Goal: Task Accomplishment & Management: Complete application form

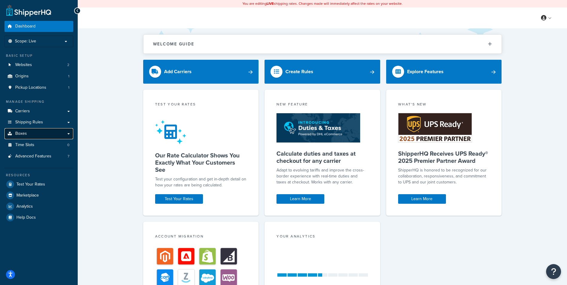
click at [70, 133] on link "Boxes" at bounding box center [38, 133] width 69 height 11
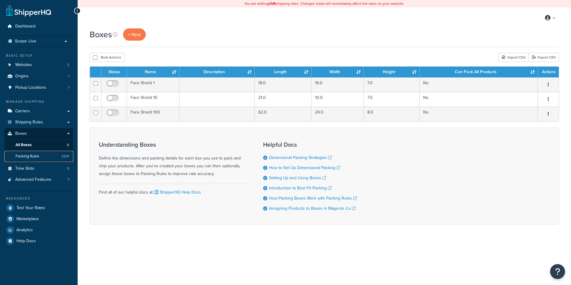
click at [54, 153] on link "Packing Rules 3214" at bounding box center [38, 156] width 69 height 11
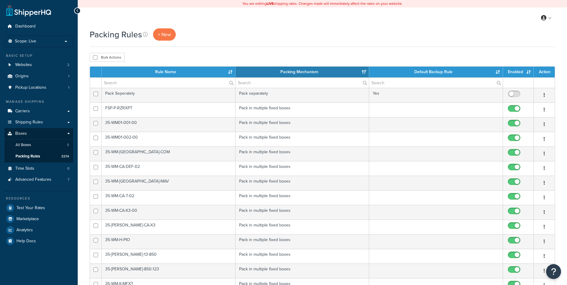
select select "15"
click at [163, 38] on span "+ New" at bounding box center [164, 34] width 13 height 7
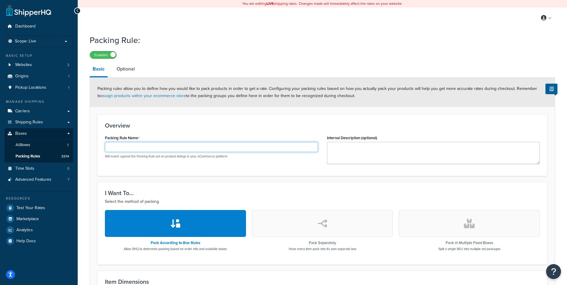
click at [184, 145] on input "Packing Rule Name" at bounding box center [211, 147] width 213 height 10
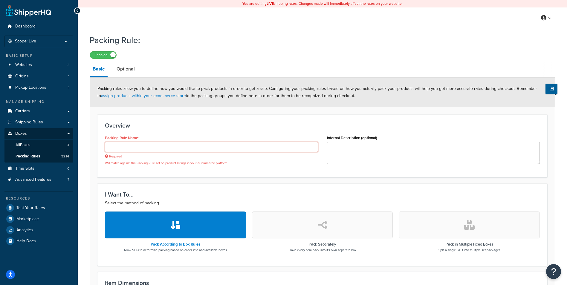
click at [167, 151] on input "Packing Rule Name" at bounding box center [211, 147] width 213 height 10
paste input "TSK-K-RID-007-K6"
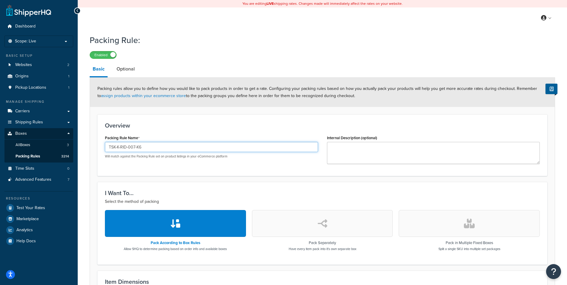
type input "TSK-K-RID-007-K6"
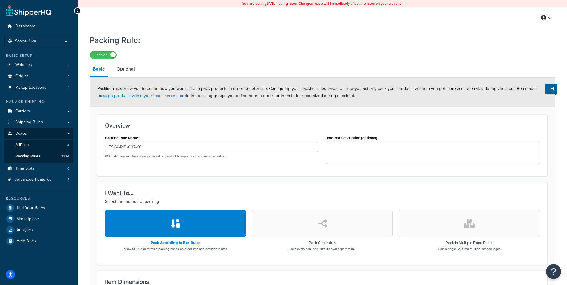
click at [463, 212] on button "button" at bounding box center [469, 223] width 141 height 27
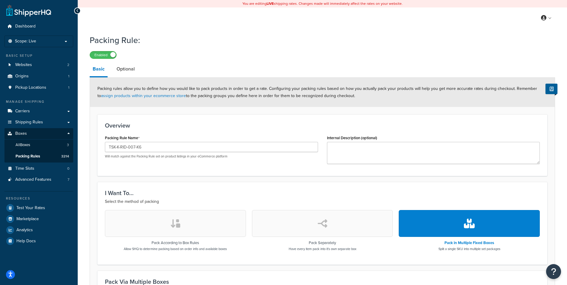
click at [450, 226] on button "button" at bounding box center [469, 223] width 141 height 27
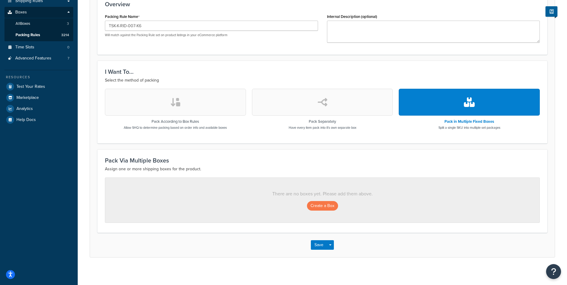
scroll to position [124, 0]
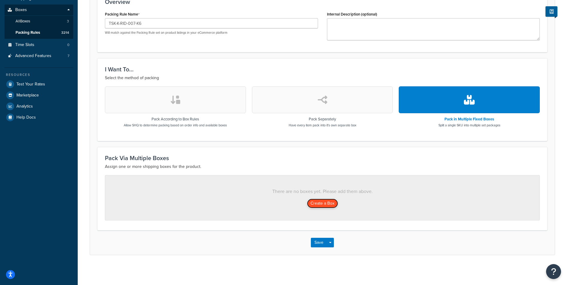
click at [310, 201] on button "Create a Box" at bounding box center [322, 204] width 31 height 10
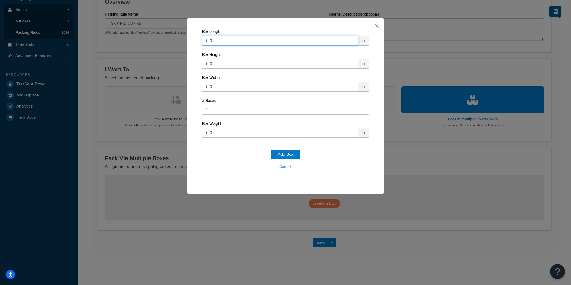
click at [255, 44] on input "0.0" at bounding box center [280, 41] width 156 height 10
type input "12"
type input "5"
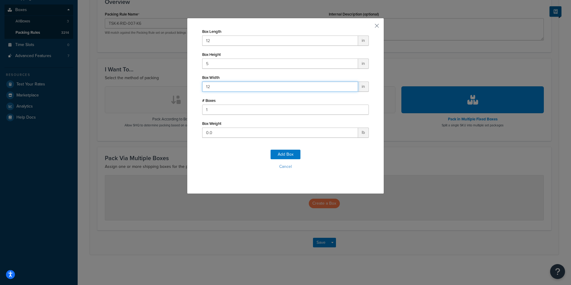
type input "12"
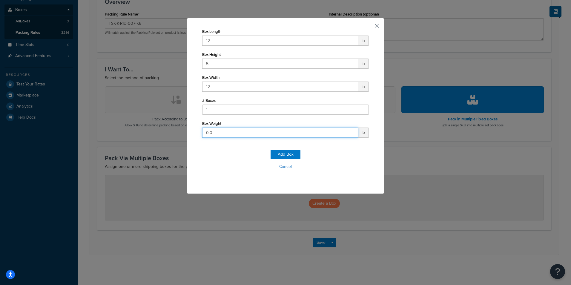
type input "5"
click button "Add Box" at bounding box center [286, 155] width 30 height 10
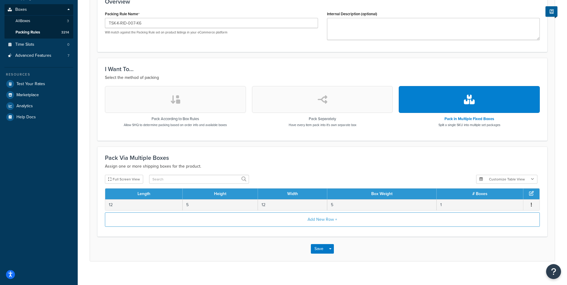
click at [330, 228] on div "Add New Row +" at bounding box center [322, 220] width 435 height 17
click at [328, 225] on button "Add New Row +" at bounding box center [322, 219] width 435 height 14
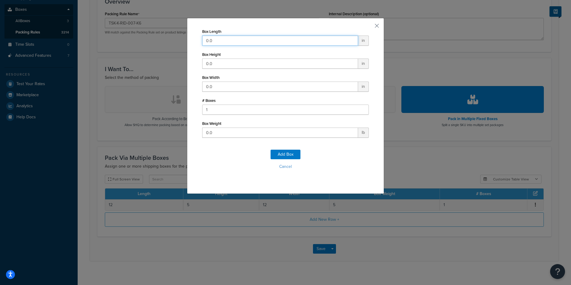
click at [301, 42] on input "0.0" at bounding box center [280, 41] width 156 height 10
type input "8"
type input "2"
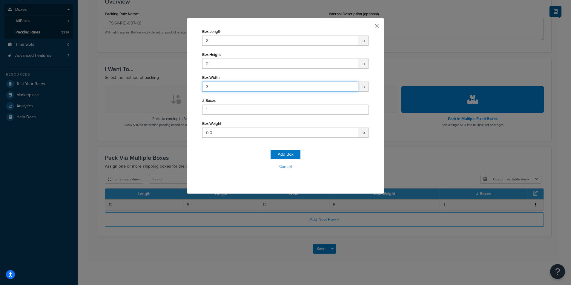
type input "3"
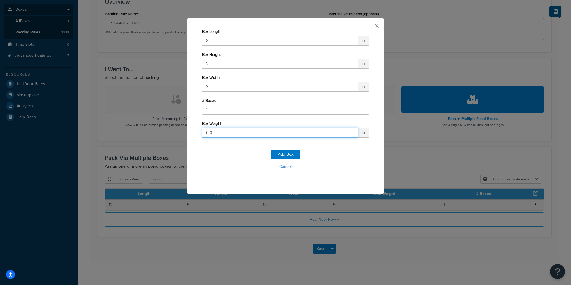
type input "1"
click button "Add Box" at bounding box center [286, 155] width 30 height 10
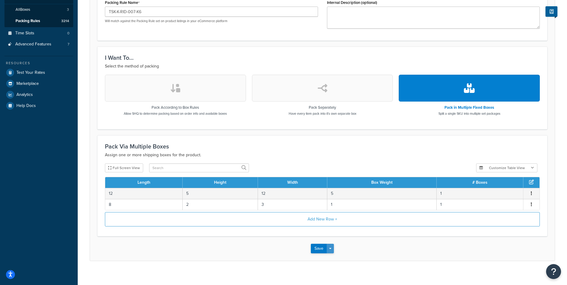
scroll to position [142, 0]
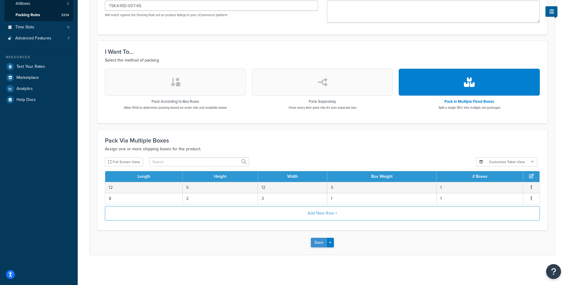
click at [312, 239] on button "Save" at bounding box center [319, 243] width 16 height 10
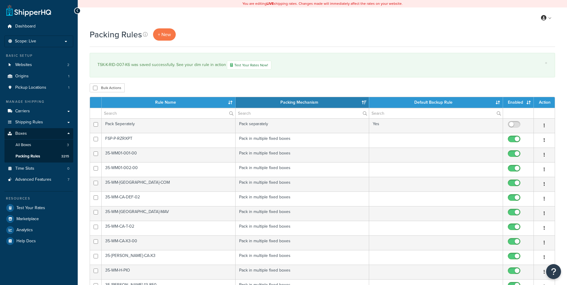
select select "15"
drag, startPoint x: 166, startPoint y: 35, endPoint x: 166, endPoint y: 50, distance: 14.7
click at [166, 35] on span "+ New" at bounding box center [164, 34] width 13 height 7
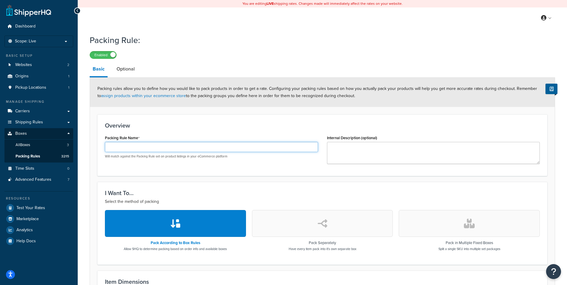
click at [206, 152] on input "Packing Rule Name" at bounding box center [211, 147] width 213 height 10
paste input "TSK-K-RID-007-K12"
type input "TSK-K-RID-007-K12"
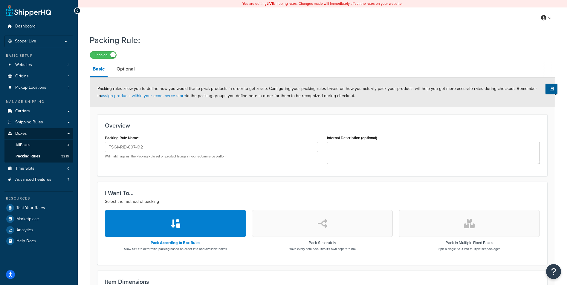
click at [485, 229] on button "button" at bounding box center [469, 223] width 141 height 27
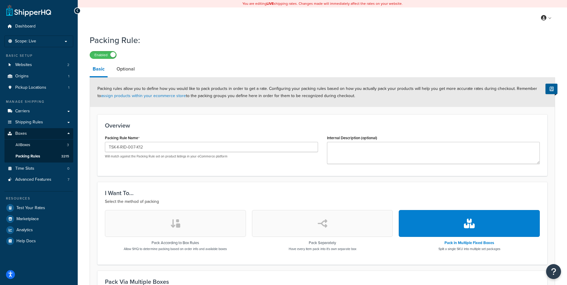
scroll to position [124, 0]
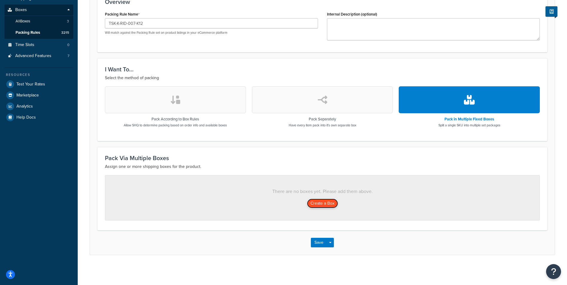
click at [333, 204] on button "Create a Box" at bounding box center [322, 204] width 31 height 10
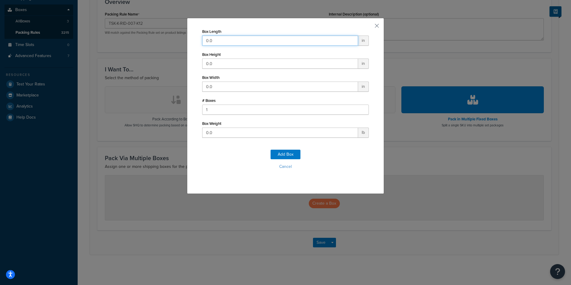
click at [263, 43] on input "0.0" at bounding box center [280, 41] width 156 height 10
type input "12"
type input "5"
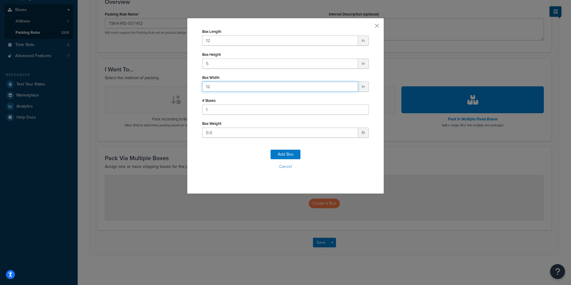
type input "12"
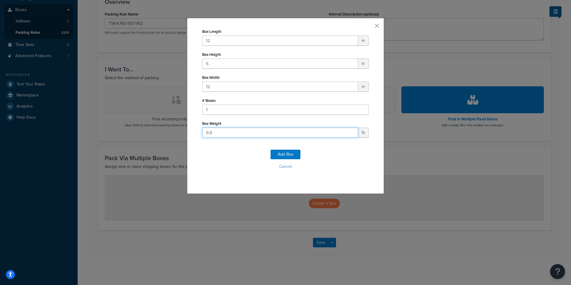
type input "5"
click button "Add Box" at bounding box center [286, 155] width 30 height 10
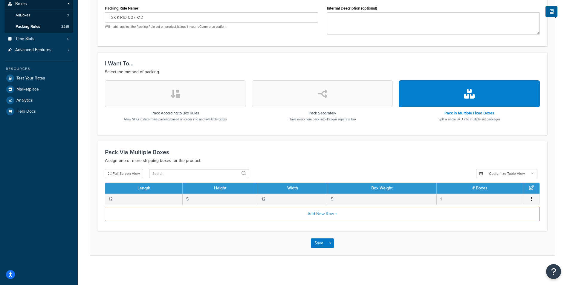
scroll to position [131, 0]
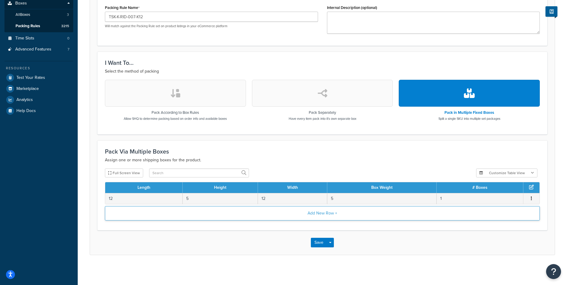
click at [336, 214] on button "Add New Row +" at bounding box center [322, 213] width 435 height 14
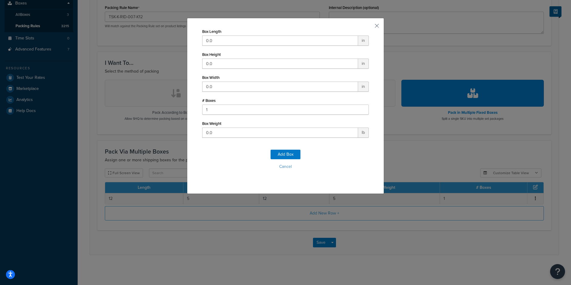
click at [286, 35] on div "Box Length 0.0 in" at bounding box center [285, 36] width 167 height 19
click at [276, 43] on input "0.0" at bounding box center [280, 41] width 156 height 10
type input "13"
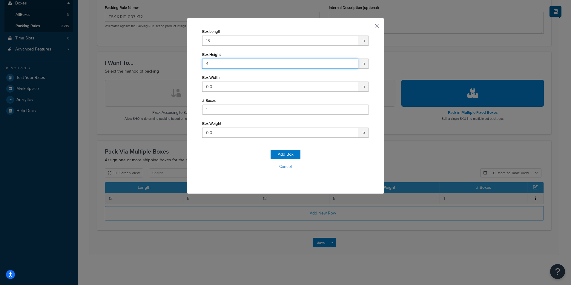
type input "4"
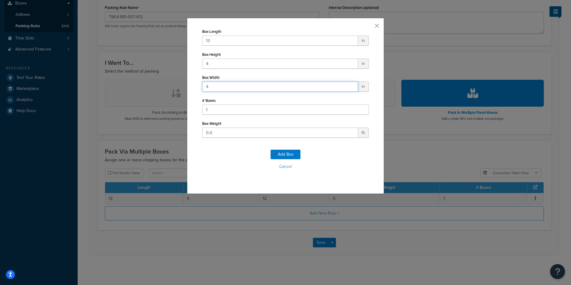
type input "4"
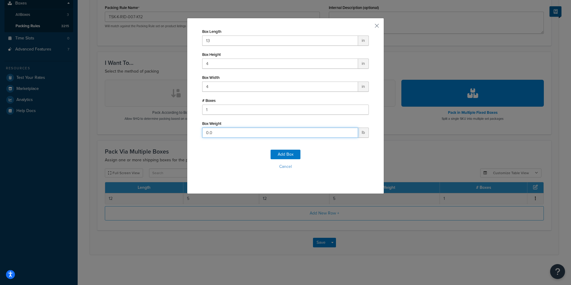
type input "1"
click button "Add Box" at bounding box center [286, 155] width 30 height 10
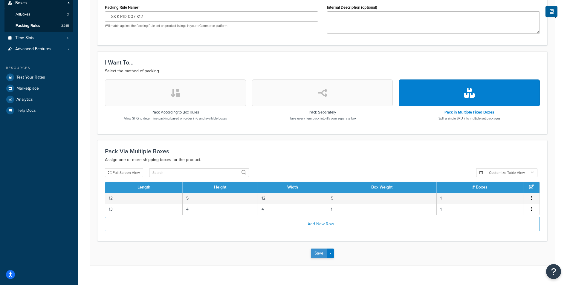
click at [316, 254] on button "Save" at bounding box center [319, 254] width 16 height 10
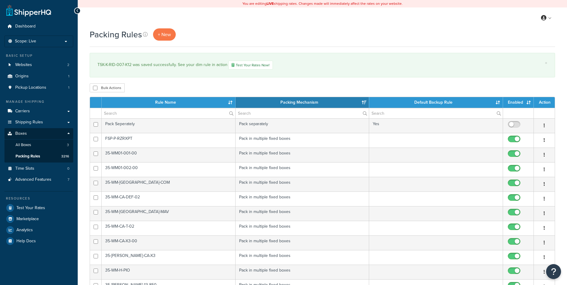
select select "15"
